Goal: Task Accomplishment & Management: Use online tool/utility

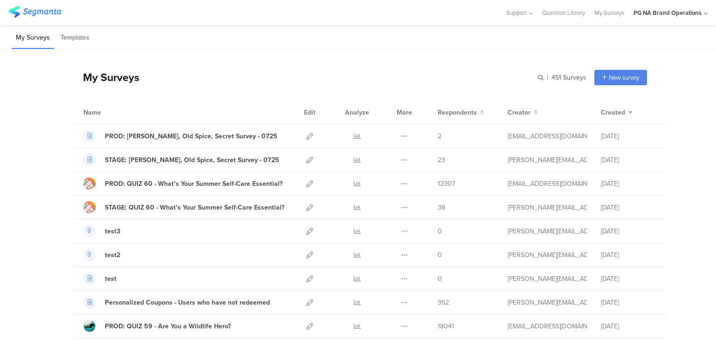
click at [703, 14] on div "PG NA Brand Operations" at bounding box center [671, 13] width 74 height 26
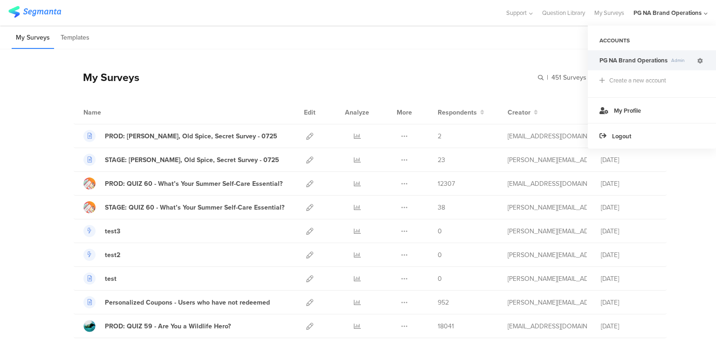
click at [699, 58] on icon at bounding box center [700, 61] width 6 height 6
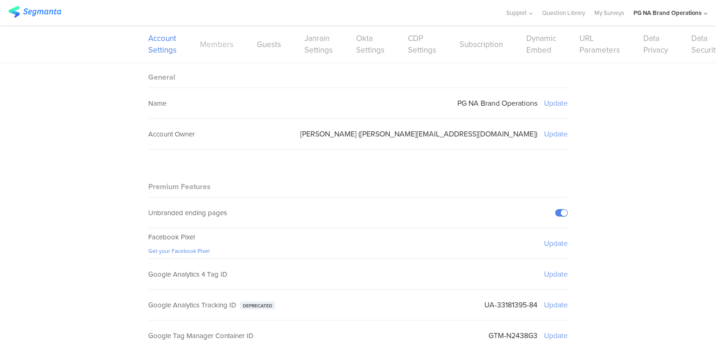
click at [209, 40] on link "Members" at bounding box center [217, 45] width 34 height 12
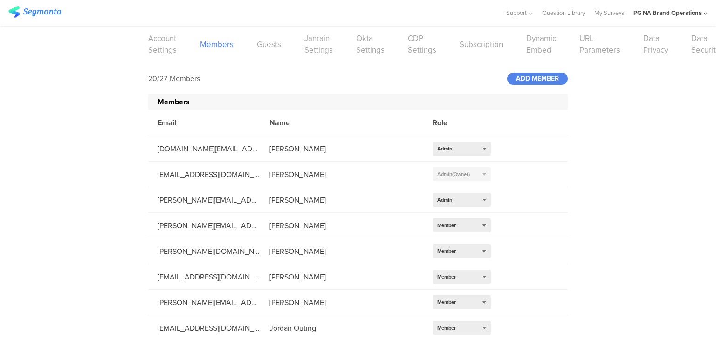
click at [38, 15] on img at bounding box center [34, 12] width 53 height 12
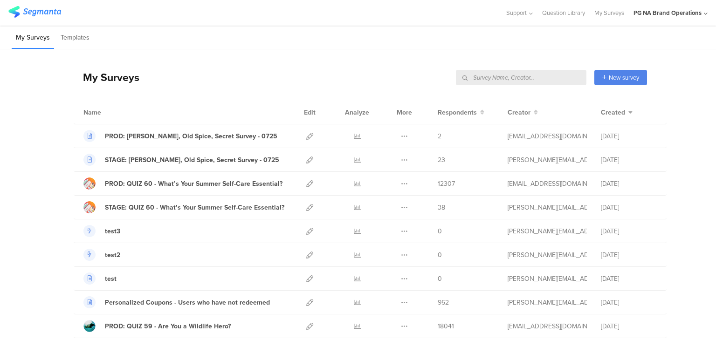
click at [537, 76] on input "text" at bounding box center [521, 77] width 131 height 15
type input "data"
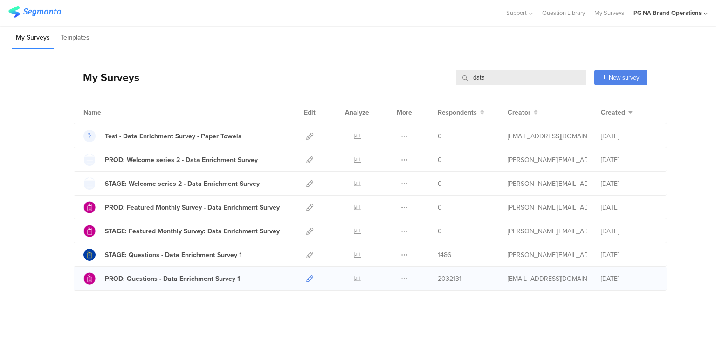
click at [306, 276] on icon at bounding box center [309, 279] width 7 height 7
click at [306, 255] on icon at bounding box center [309, 255] width 7 height 7
click at [476, 79] on input "data" at bounding box center [521, 77] width 131 height 15
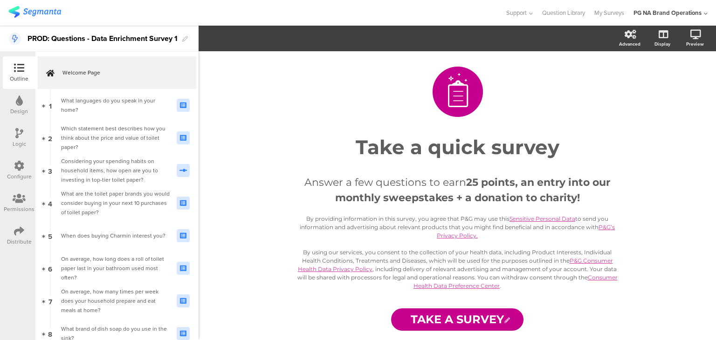
click at [16, 171] on div at bounding box center [19, 167] width 10 height 12
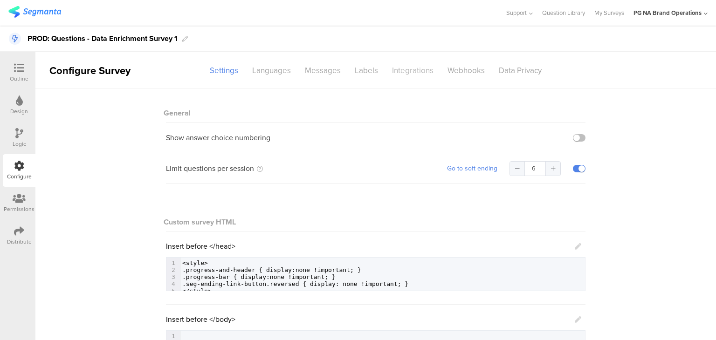
click at [398, 64] on div "Integrations" at bounding box center [412, 70] width 55 height 16
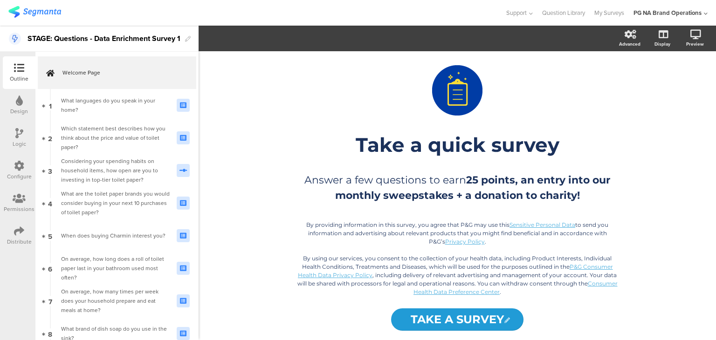
click at [9, 167] on div "Configure" at bounding box center [19, 170] width 33 height 33
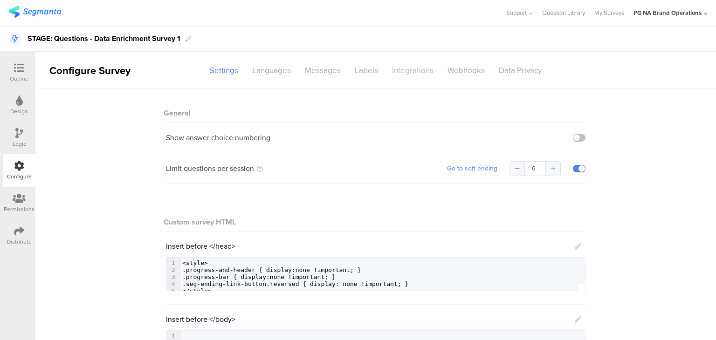
click at [404, 69] on div "Integrations" at bounding box center [412, 70] width 55 height 16
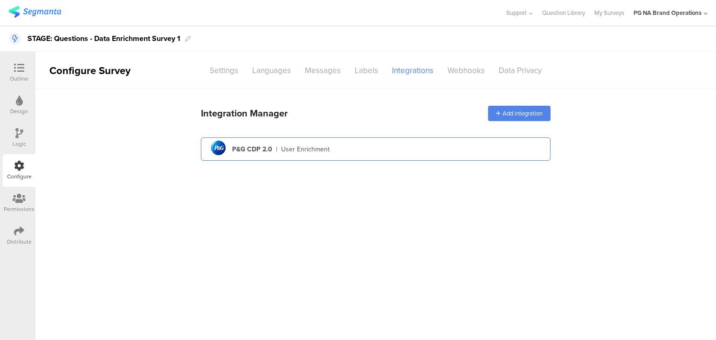
click at [349, 144] on div "pg logo P&G CDP 2.0 | User Enrichment" at bounding box center [375, 149] width 335 height 23
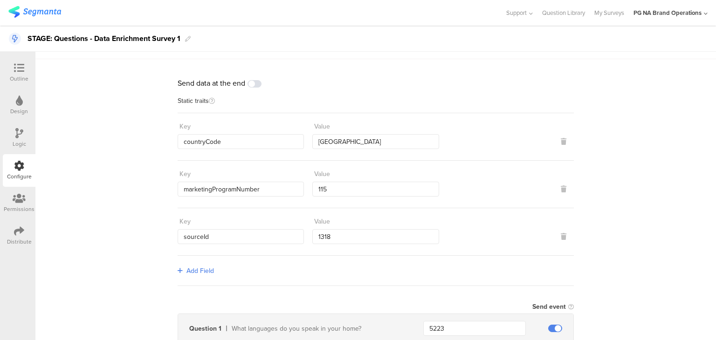
scroll to position [35, 0]
